Goal: Task Accomplishment & Management: Use online tool/utility

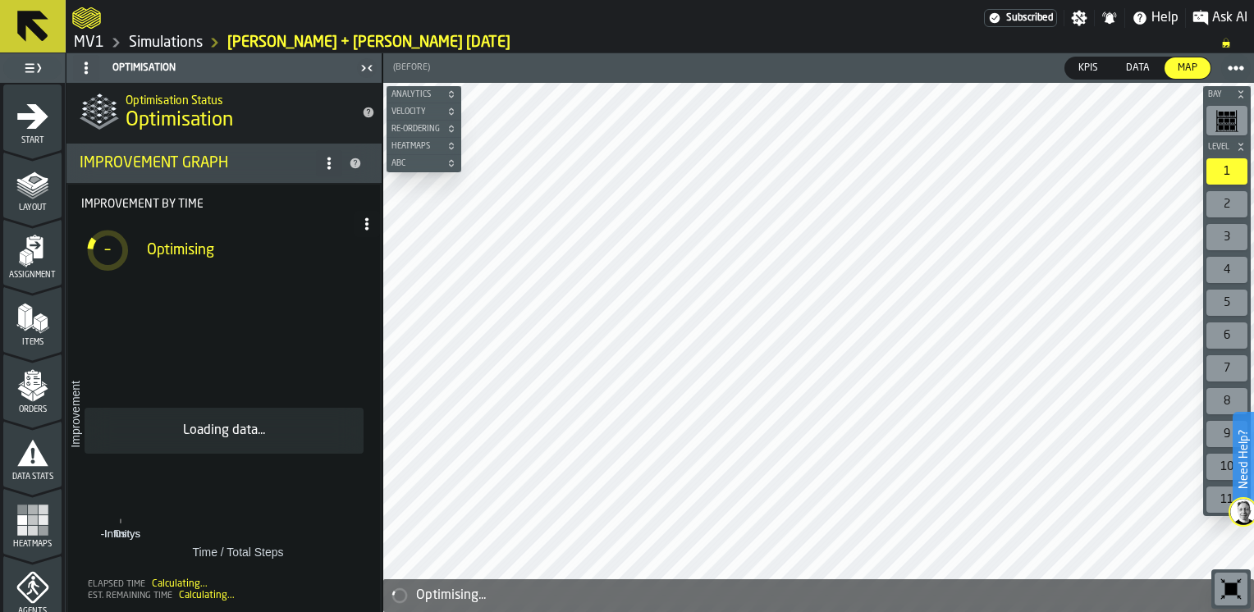
scroll to position [681, 0]
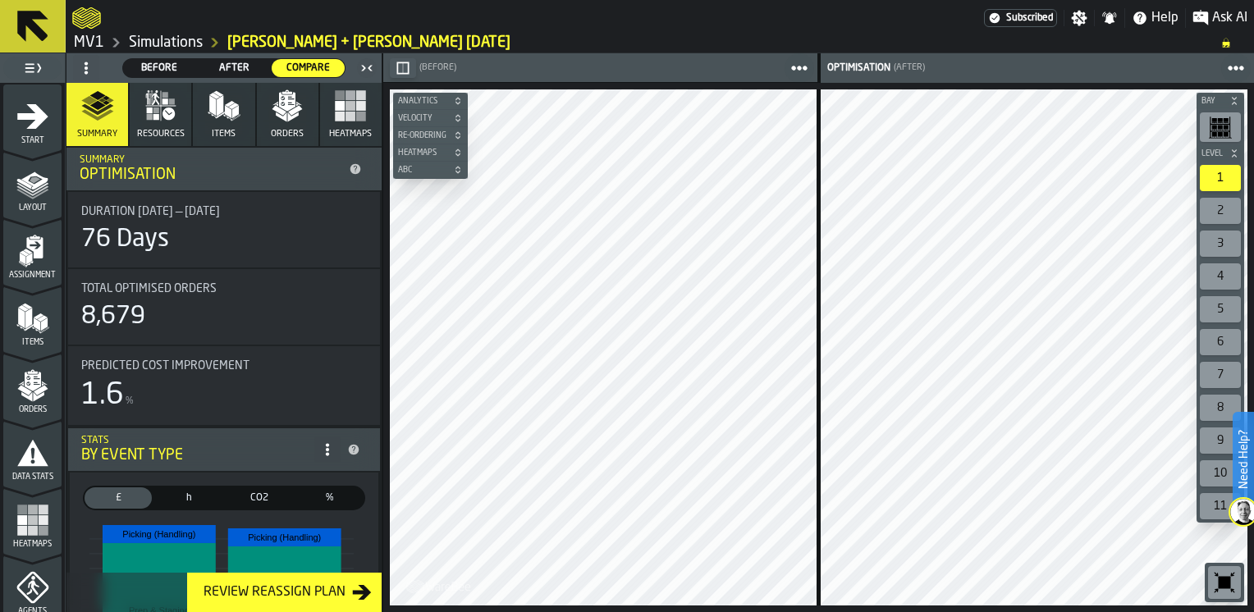
scroll to position [328, 0]
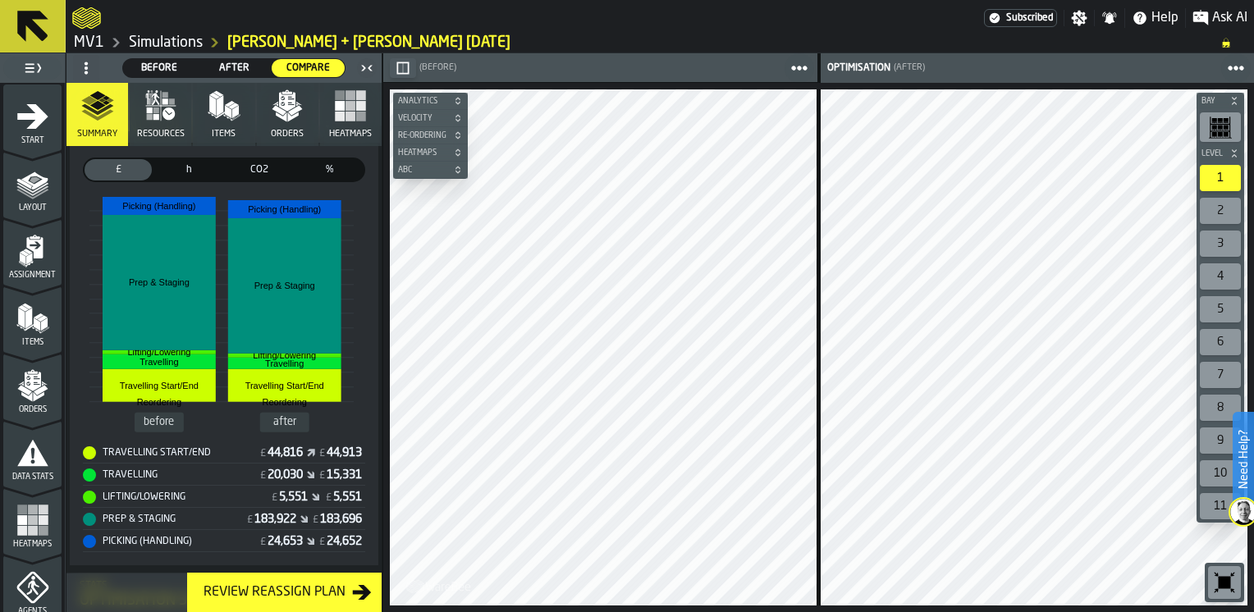
click at [279, 593] on div "Review Reassign Plan" at bounding box center [274, 593] width 155 height 20
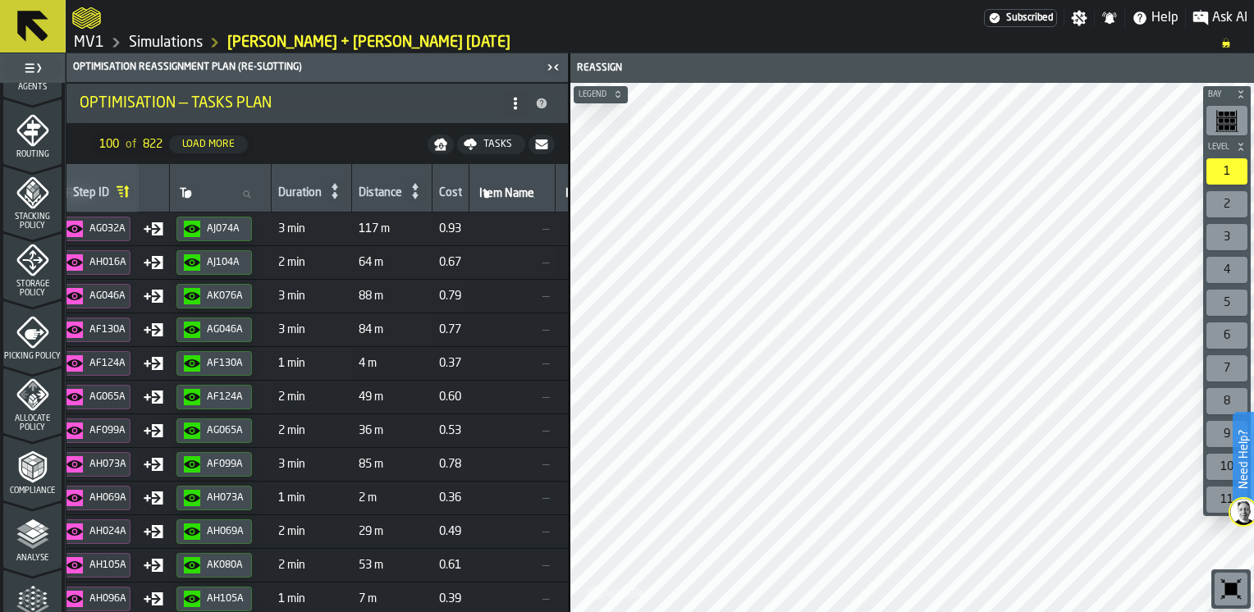
scroll to position [657, 0]
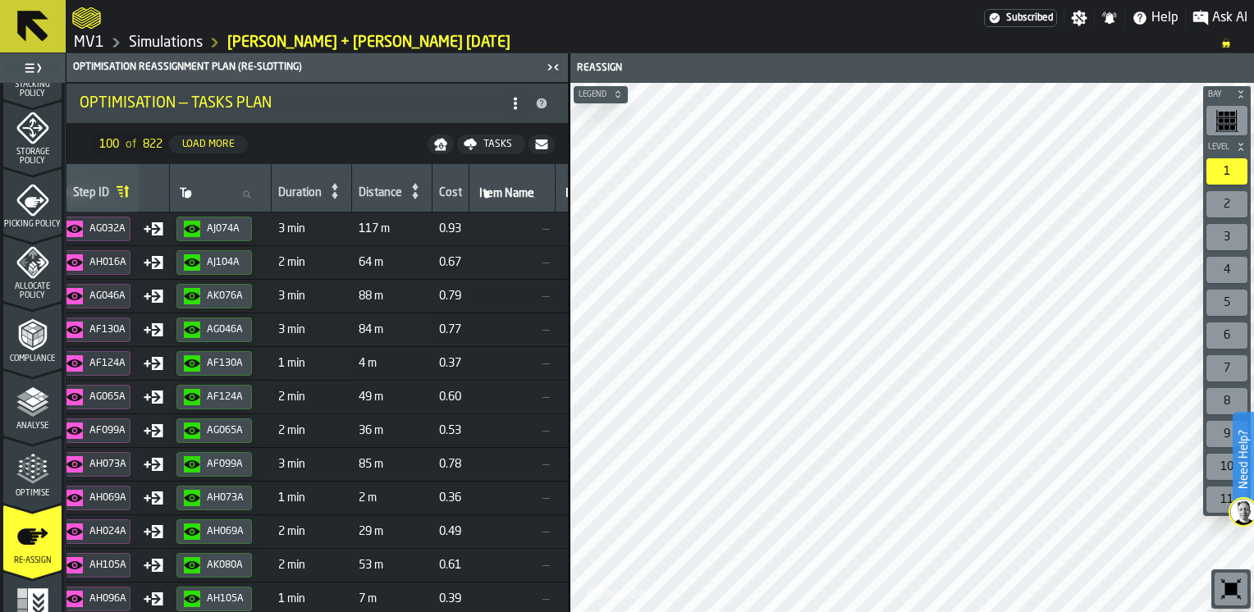
click at [36, 478] on icon "menu Optimise" at bounding box center [32, 478] width 33 height 11
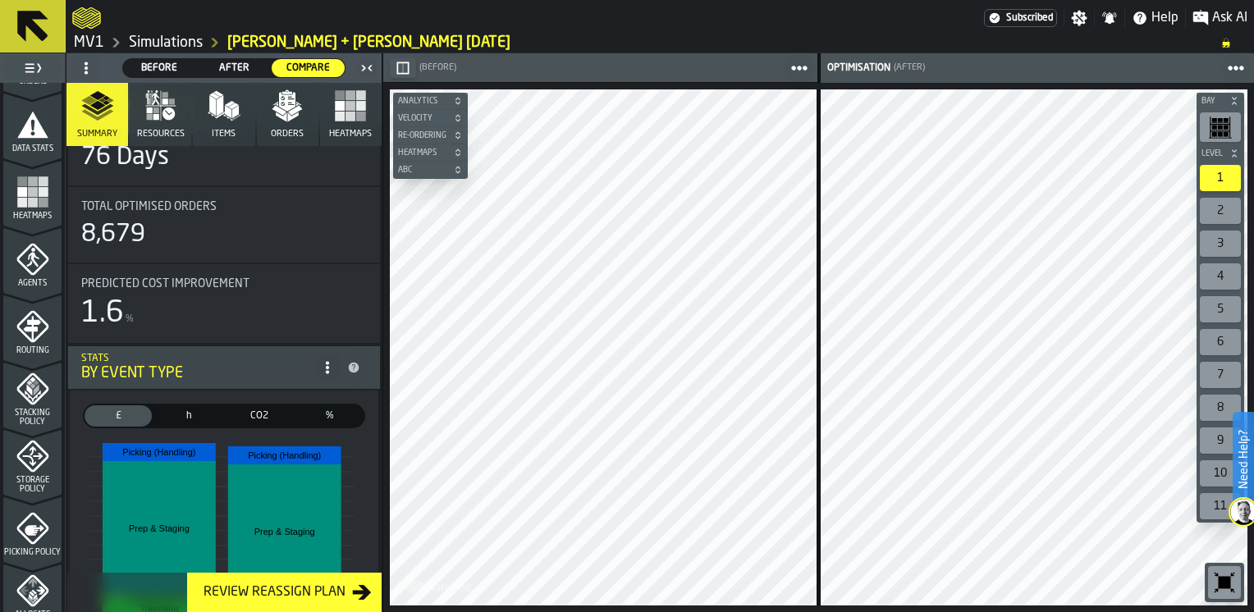
scroll to position [410, 0]
